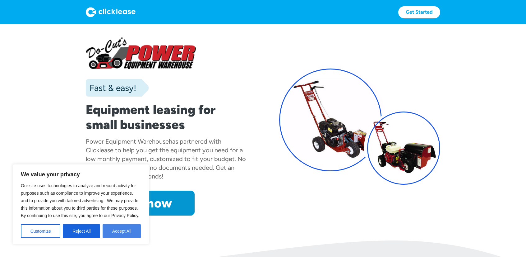
click at [129, 229] on button "Accept All" at bounding box center [122, 231] width 38 height 14
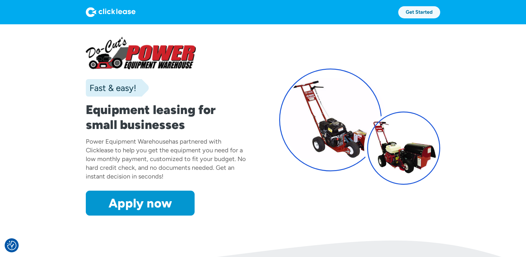
click at [427, 11] on link "Get Started" at bounding box center [419, 12] width 42 height 12
